Goal: Find specific page/section: Find specific page/section

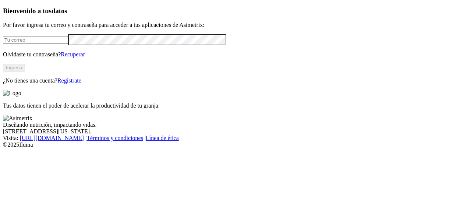
type input "[PERSON_NAME][EMAIL_ADDRESS][PERSON_NAME][DOMAIN_NAME]"
click at [25, 71] on button "Ingresa" at bounding box center [14, 68] width 22 height 8
